Goal: Task Accomplishment & Management: Use online tool/utility

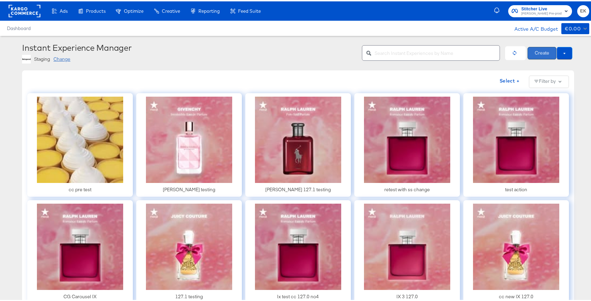
click at [545, 54] on button "Create" at bounding box center [541, 52] width 29 height 12
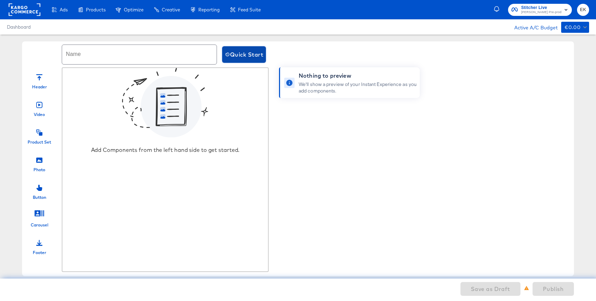
click at [233, 53] on span "Quick Start" at bounding box center [244, 55] width 38 height 10
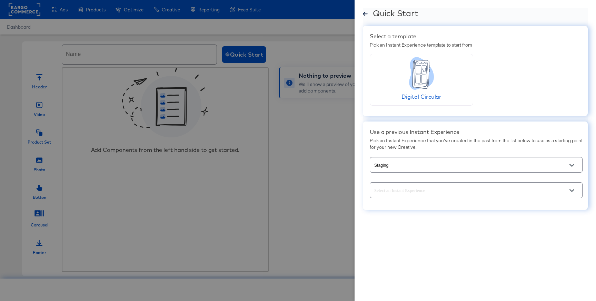
click at [479, 192] on input "text" at bounding box center [471, 190] width 196 height 8
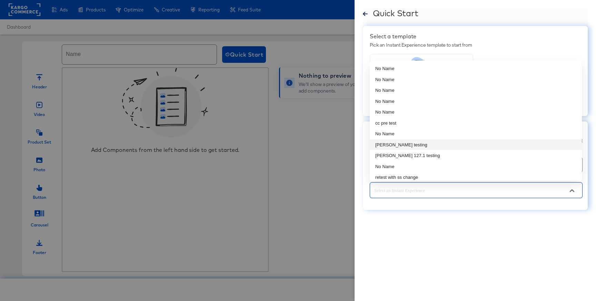
click at [396, 144] on li "[PERSON_NAME] testing" at bounding box center [476, 144] width 212 height 11
type input "[PERSON_NAME] testing"
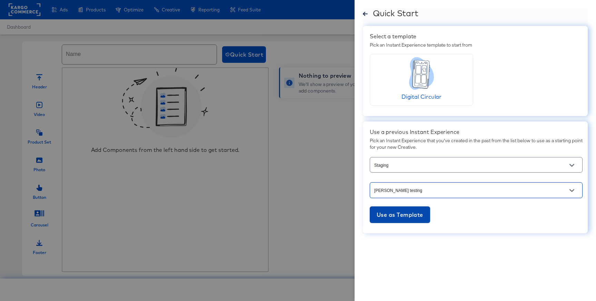
click at [386, 210] on span "Use as Template" at bounding box center [400, 215] width 47 height 10
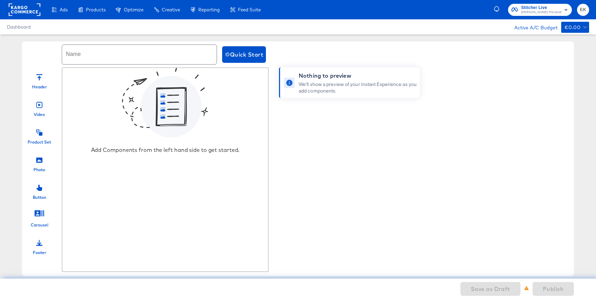
click at [39, 138] on div at bounding box center [39, 131] width 6 height 15
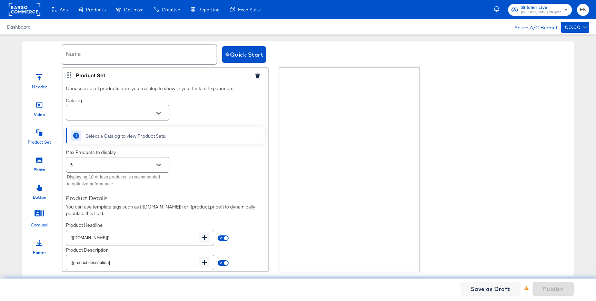
click at [160, 115] on icon "Open" at bounding box center [158, 113] width 5 height 5
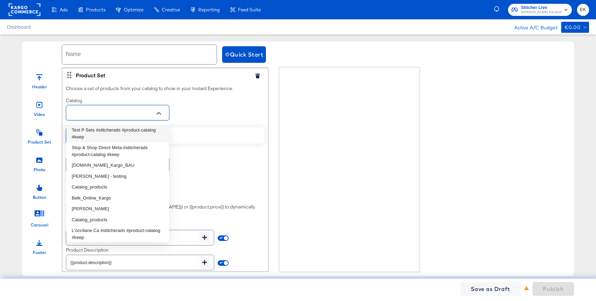
click at [114, 130] on li "Test P Sets #stitcherads #product-catalog #keep" at bounding box center [117, 134] width 103 height 18
type input "Test P Sets #stitcherads #product-catalog #keep"
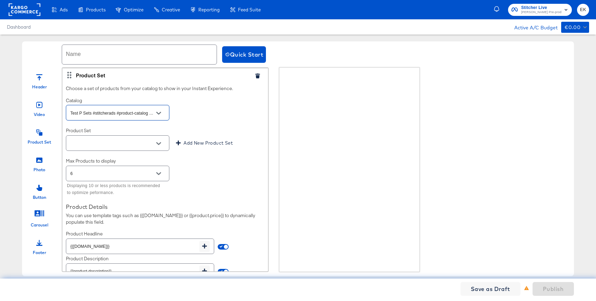
click at [158, 144] on icon "Open" at bounding box center [158, 143] width 5 height 3
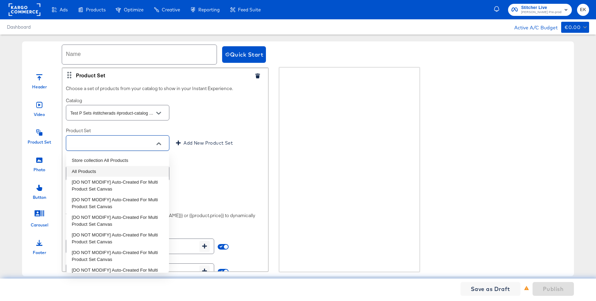
click at [92, 169] on li "All Products" at bounding box center [117, 171] width 103 height 11
type input "All Products"
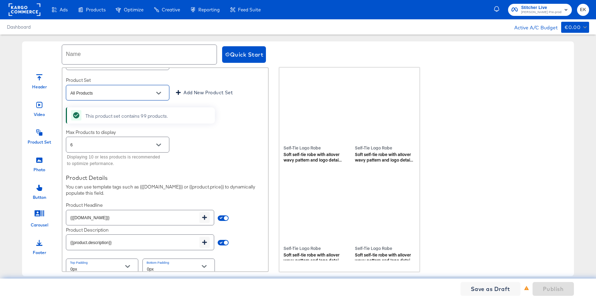
scroll to position [58, 0]
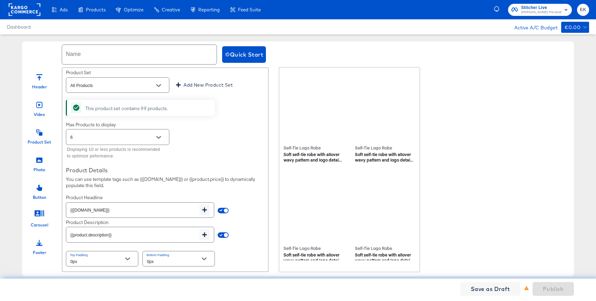
click at [38, 162] on icon at bounding box center [39, 159] width 6 height 5
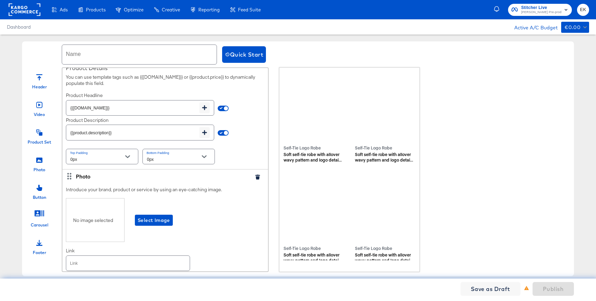
scroll to position [188, 0]
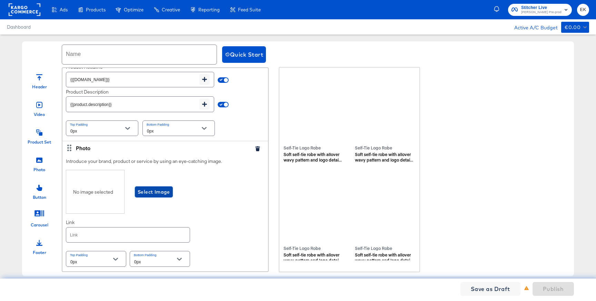
click at [142, 192] on span "Select Image" at bounding box center [154, 192] width 32 height 9
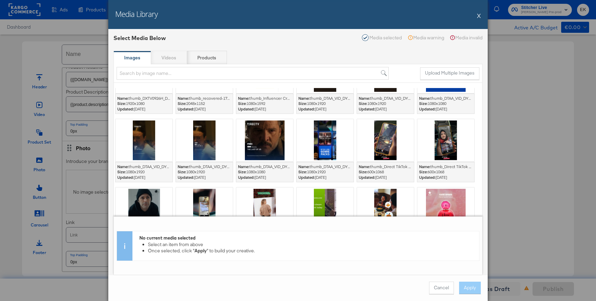
scroll to position [1065, 0]
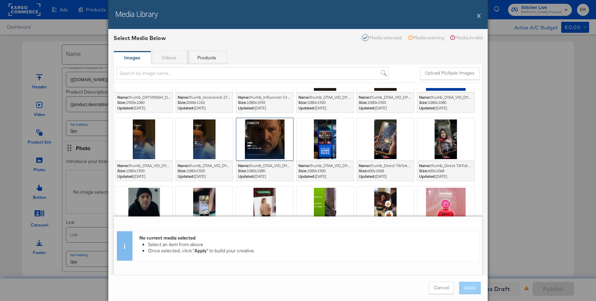
click at [254, 150] on div at bounding box center [264, 139] width 57 height 42
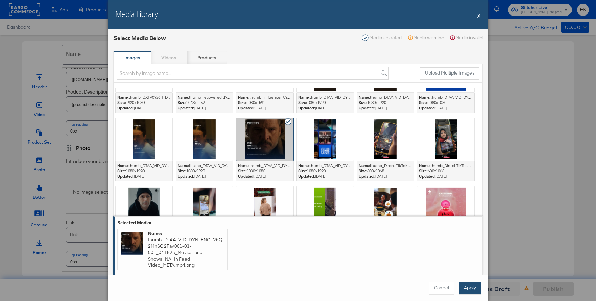
click at [462, 286] on button "Apply" at bounding box center [470, 287] width 22 height 12
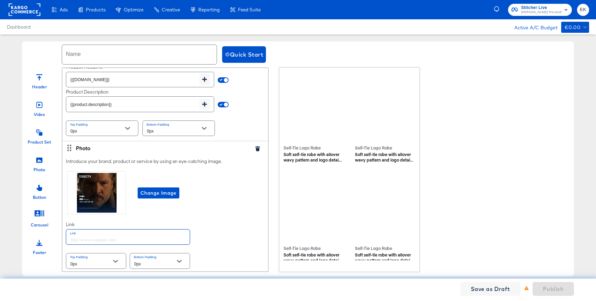
click at [155, 239] on input "text" at bounding box center [127, 236] width 123 height 15
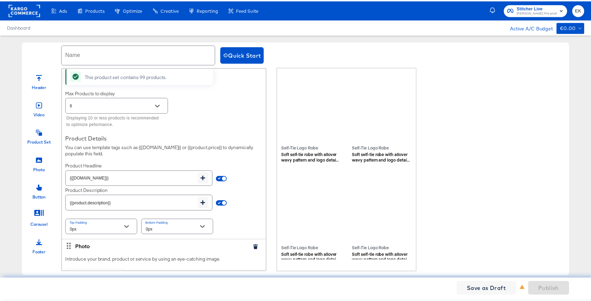
scroll to position [0, 0]
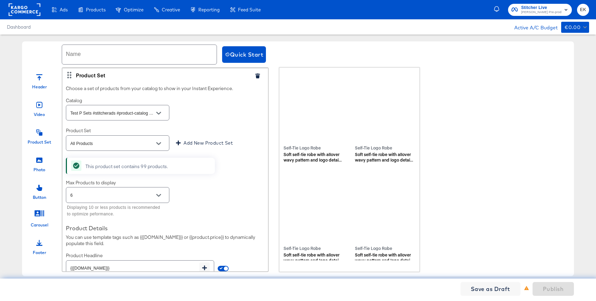
type input "[URL][DOMAIN_NAME]"
click at [450, 151] on div "Header Video Product Set Photo Button Carousel Footer Product Set Choose a set …" at bounding box center [298, 169] width 552 height 205
click at [128, 57] on input "text" at bounding box center [139, 54] width 155 height 19
type input "Ek IX TEST"
click at [557, 289] on span "Publish" at bounding box center [553, 289] width 21 height 10
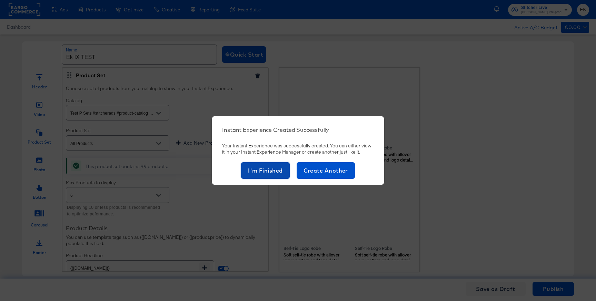
click at [271, 174] on span "I'm Finished" at bounding box center [265, 171] width 35 height 10
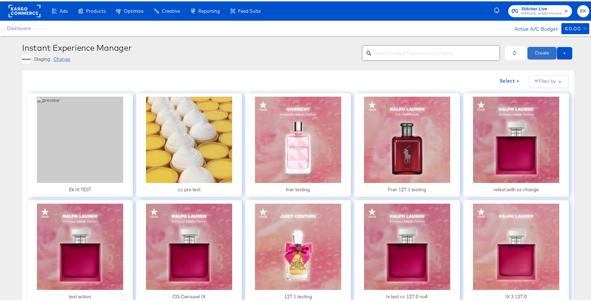
click at [538, 52] on button "Create" at bounding box center [541, 52] width 29 height 12
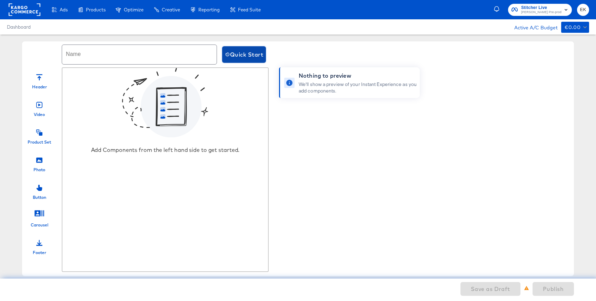
click at [242, 53] on span "Quick Start" at bounding box center [244, 55] width 38 height 10
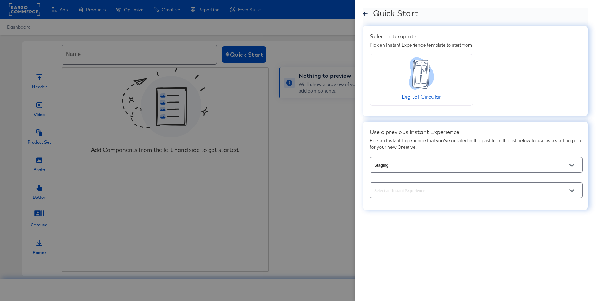
click at [569, 190] on button "Open" at bounding box center [572, 190] width 10 height 10
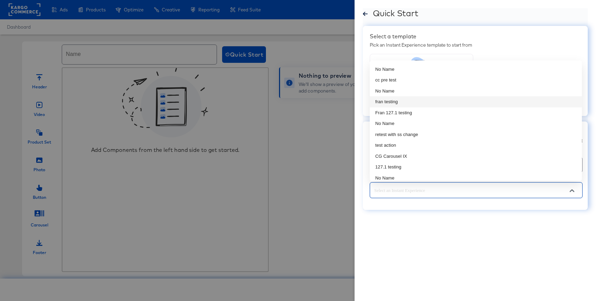
scroll to position [57, 0]
click at [403, 107] on li "[PERSON_NAME] 127.1 testing" at bounding box center [476, 109] width 212 height 11
type input "[PERSON_NAME] 127.1 testing"
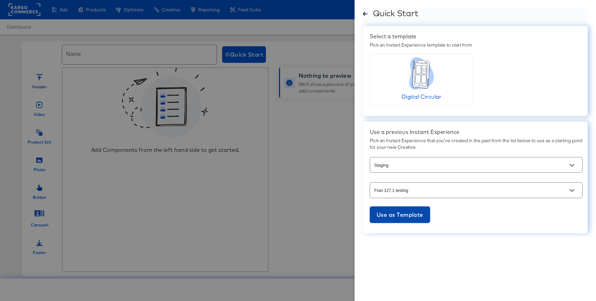
click at [398, 214] on span "Use as Template" at bounding box center [400, 215] width 47 height 10
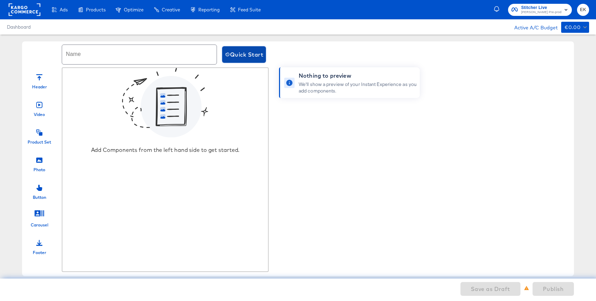
click at [253, 60] on button "Quick Start" at bounding box center [244, 54] width 44 height 17
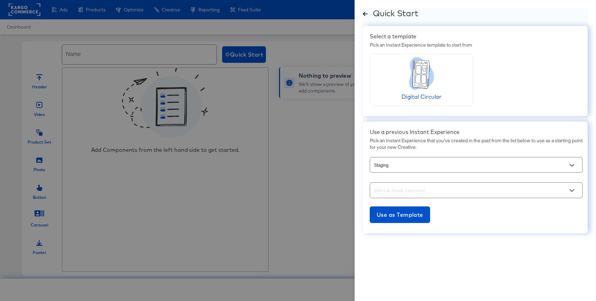
click at [576, 165] on button "Open" at bounding box center [572, 165] width 10 height 10
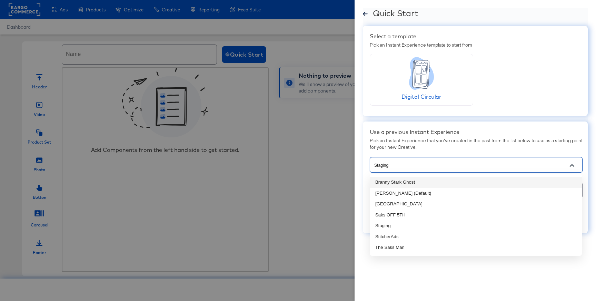
click at [393, 183] on li "Branny Stark Ghost" at bounding box center [476, 182] width 212 height 11
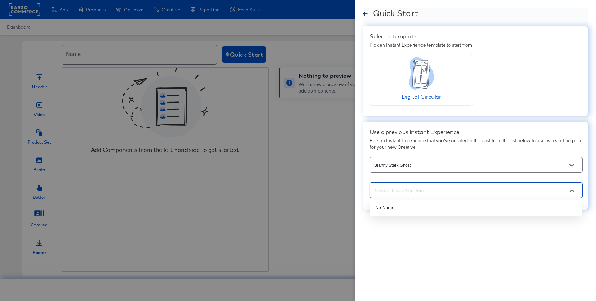
click at [459, 191] on input "text" at bounding box center [471, 190] width 196 height 8
click at [514, 264] on div "Quick Start Select a template Pick an Instant Experience template to start from…" at bounding box center [475, 150] width 241 height 301
click at [570, 190] on icon "Open" at bounding box center [571, 190] width 5 height 3
click at [394, 208] on li "No Name" at bounding box center [476, 207] width 212 height 11
type input "No Name"
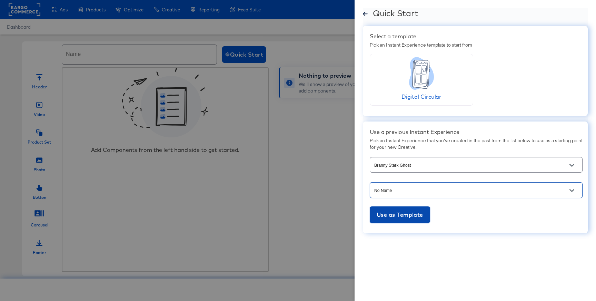
click at [394, 213] on span "Use as Template" at bounding box center [400, 215] width 47 height 10
